Goal: Information Seeking & Learning: Learn about a topic

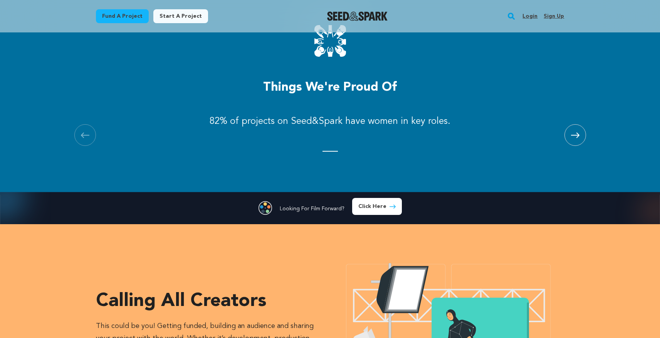
scroll to position [882, 0]
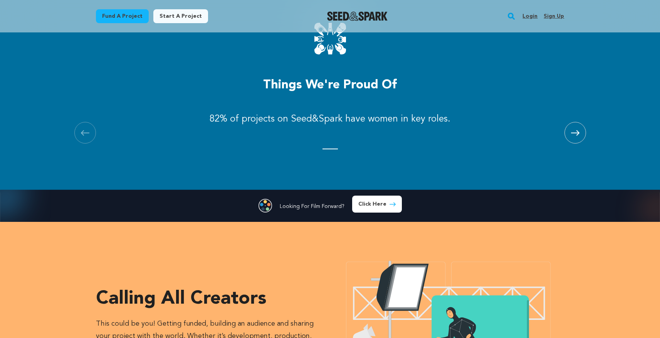
click at [580, 135] on span at bounding box center [576, 133] width 22 height 22
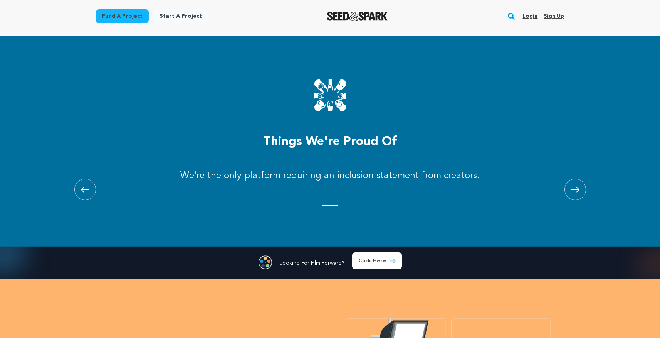
scroll to position [818, 0]
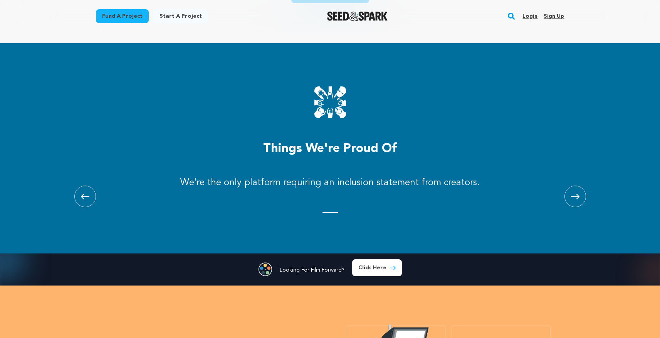
click at [577, 195] on icon at bounding box center [575, 197] width 8 height 6
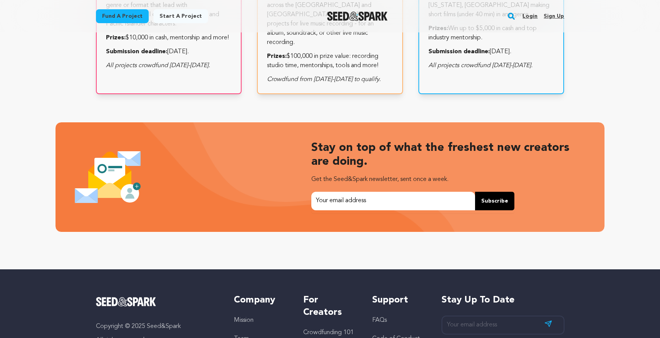
scroll to position [0, 0]
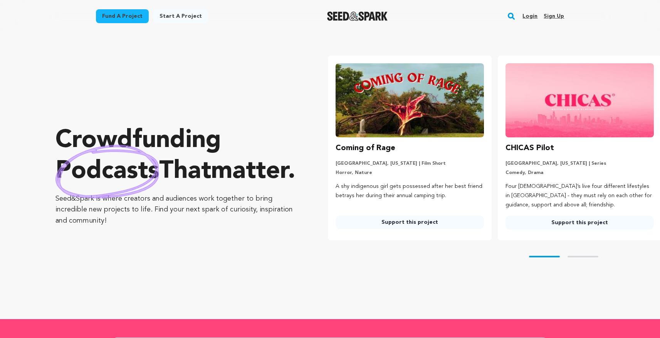
click at [129, 12] on link "Fund a project" at bounding box center [122, 16] width 53 height 14
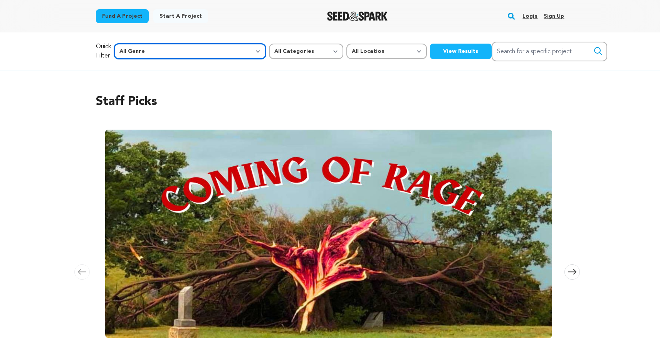
click at [189, 52] on select "All Genre Action Adventure Afrobeat Alternative Ambient Animation Bebop Big Ban…" at bounding box center [190, 51] width 152 height 15
select select "25"
click at [130, 44] on select "All Genre Action Adventure Afrobeat Alternative Ambient Animation Bebop Big Ban…" at bounding box center [190, 51] width 152 height 15
click at [430, 54] on button "View Results" at bounding box center [461, 51] width 62 height 15
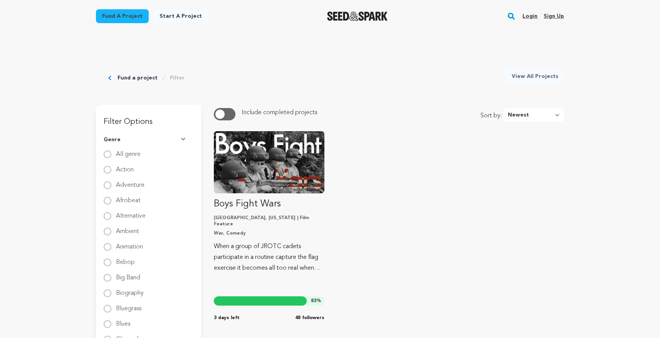
click at [226, 118] on button "button" at bounding box center [225, 114] width 22 height 12
click at [226, 118] on span "button" at bounding box center [227, 113] width 9 height 9
click at [139, 76] on link "Fund a project" at bounding box center [138, 78] width 40 height 8
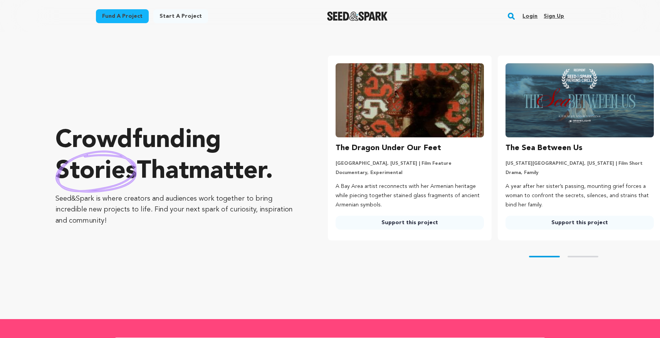
click at [132, 15] on link "Fund a project" at bounding box center [122, 16] width 53 height 14
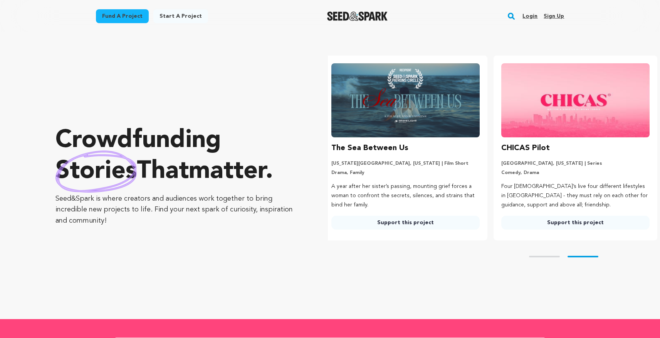
scroll to position [0, 176]
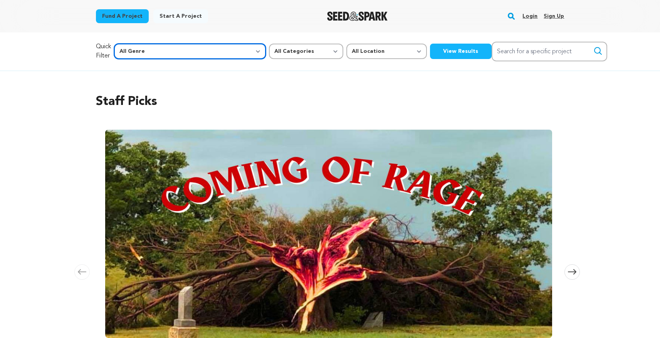
click at [175, 56] on select "All Genre Action Adventure Afrobeat Alternative Ambient Animation Bebop Big Ban…" at bounding box center [190, 51] width 152 height 15
click at [130, 44] on select "All Genre Action Adventure Afrobeat Alternative Ambient Animation Bebop Big Ban…" at bounding box center [190, 51] width 152 height 15
click at [167, 50] on select "All Genre Action Adventure Afrobeat Alternative Ambient Animation Bebop Big Ban…" at bounding box center [190, 51] width 152 height 15
select select "1085"
click at [130, 44] on select "All Genre Action Adventure Afrobeat Alternative Ambient Animation Bebop Big Ban…" at bounding box center [190, 51] width 152 height 15
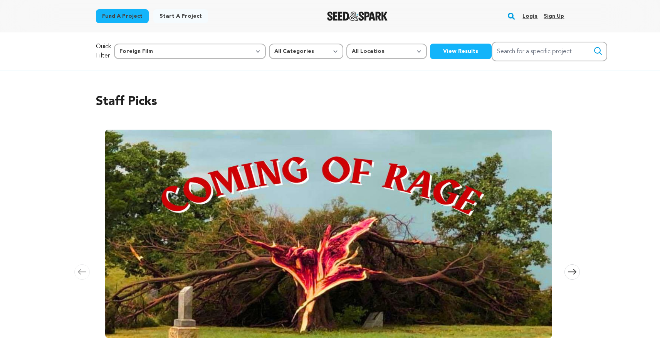
click at [430, 48] on button "View Results" at bounding box center [461, 51] width 62 height 15
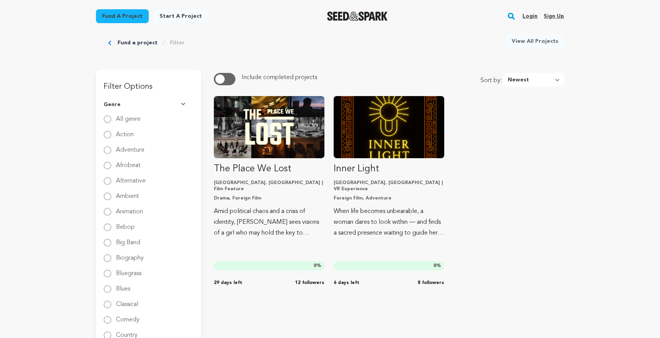
scroll to position [15, 0]
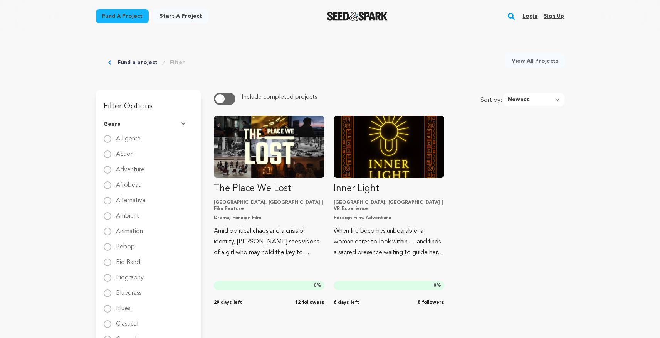
click at [138, 60] on link "Fund a project" at bounding box center [138, 63] width 40 height 8
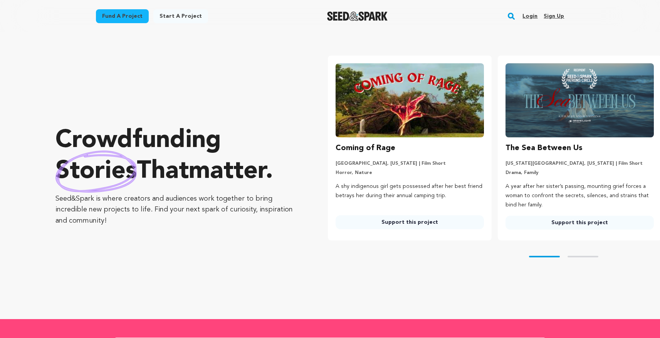
click at [110, 15] on link "Fund a project" at bounding box center [122, 16] width 53 height 14
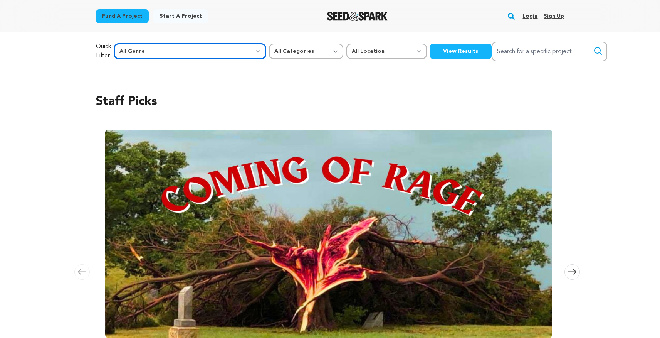
click at [184, 50] on select "All Genre Action Adventure Afrobeat Alternative Ambient Animation Bebop Big Ban…" at bounding box center [190, 51] width 152 height 15
